Goal: Information Seeking & Learning: Learn about a topic

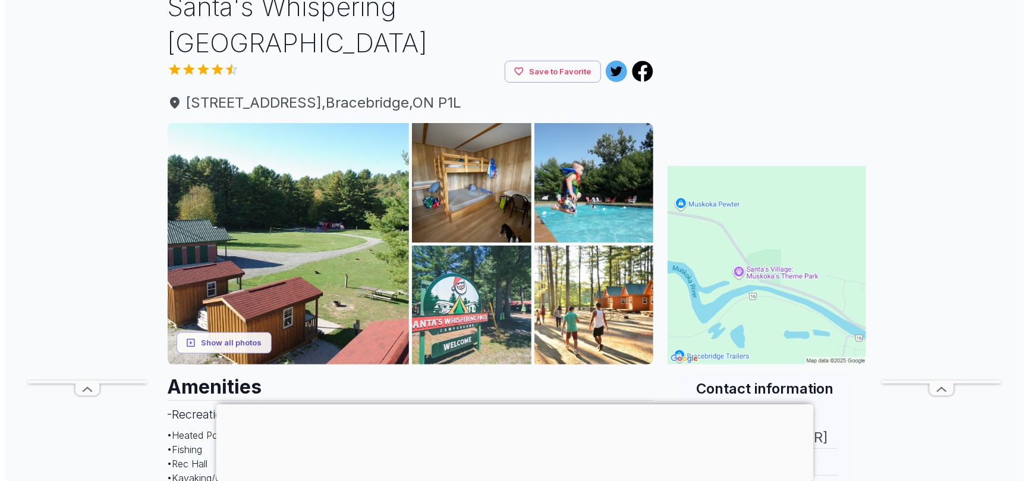
scroll to position [90, 0]
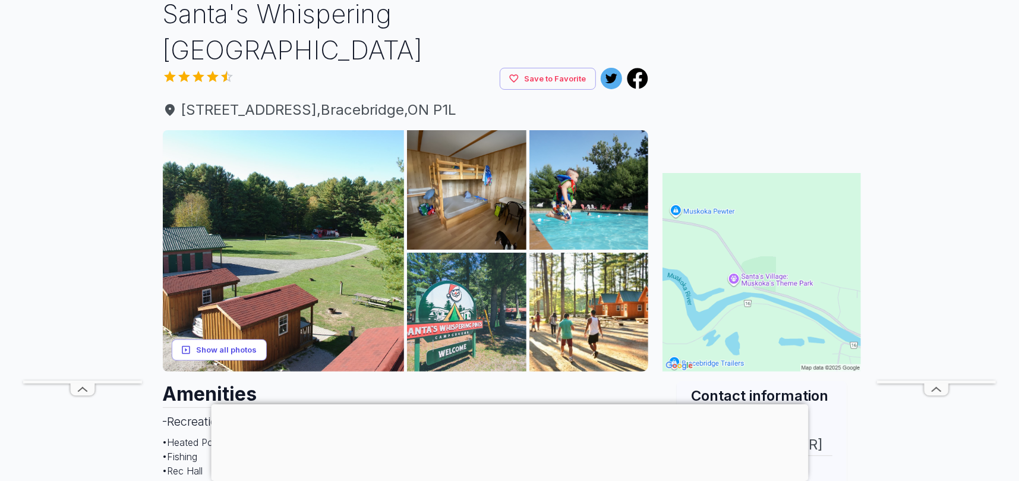
click at [239, 339] on button "Show all photos" at bounding box center [219, 350] width 95 height 22
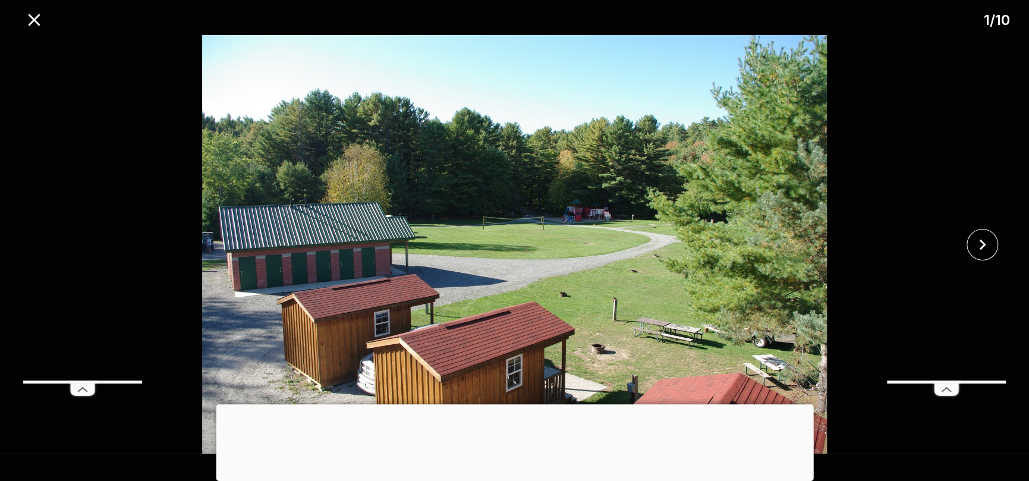
click at [594, 262] on img at bounding box center [515, 244] width 858 height 418
click at [507, 404] on div at bounding box center [514, 404] width 597 height 0
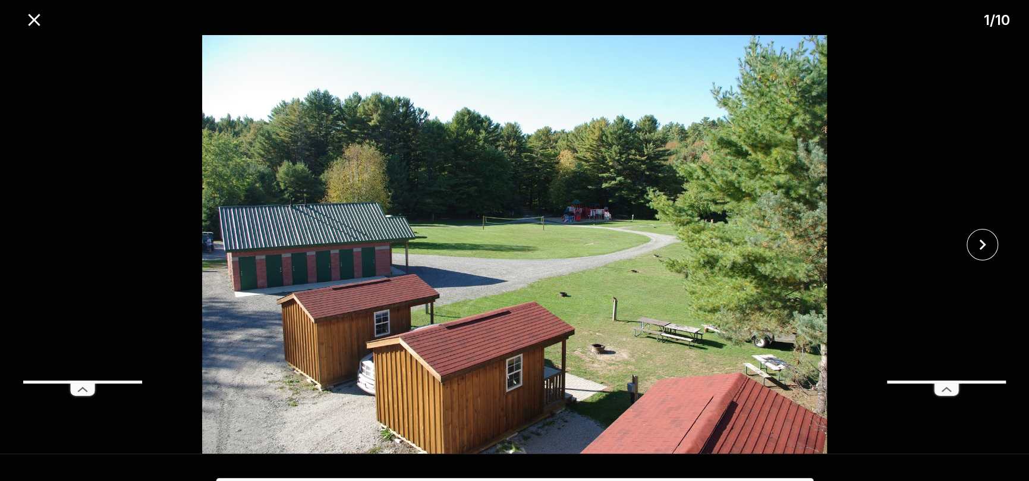
click at [797, 245] on img at bounding box center [515, 244] width 858 height 418
drag, startPoint x: 33, startPoint y: 17, endPoint x: 842, endPoint y: 295, distance: 855.6
click at [842, 295] on div "1 / 10" at bounding box center [514, 240] width 1029 height 481
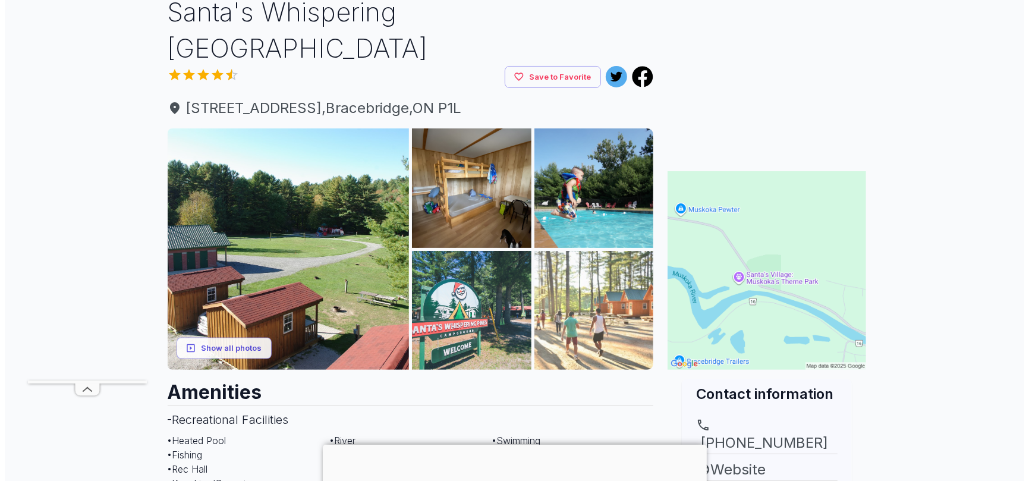
scroll to position [90, 0]
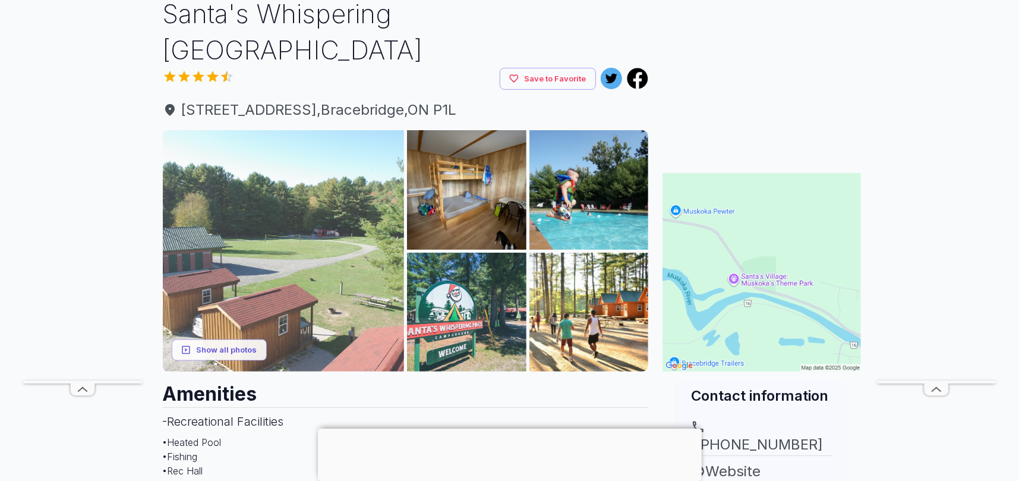
click at [220, 302] on img at bounding box center [284, 251] width 242 height 242
